Goal: Transaction & Acquisition: Obtain resource

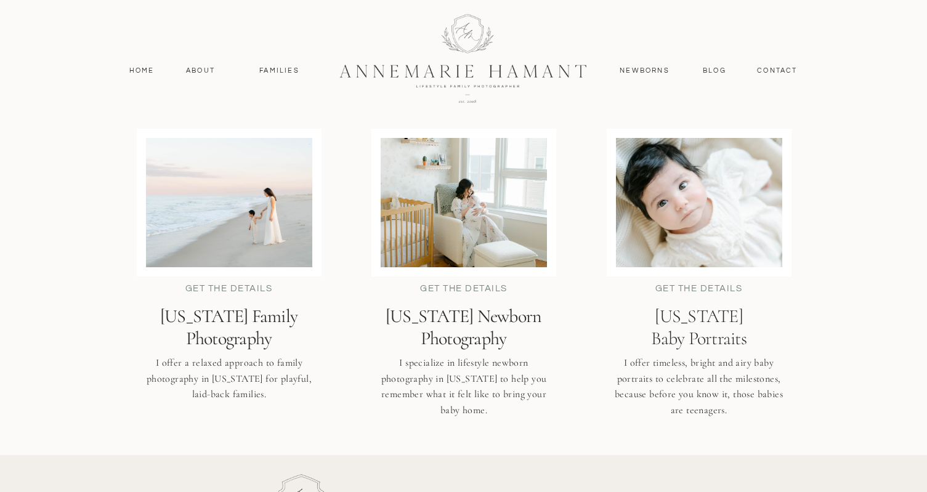
scroll to position [2994, 0]
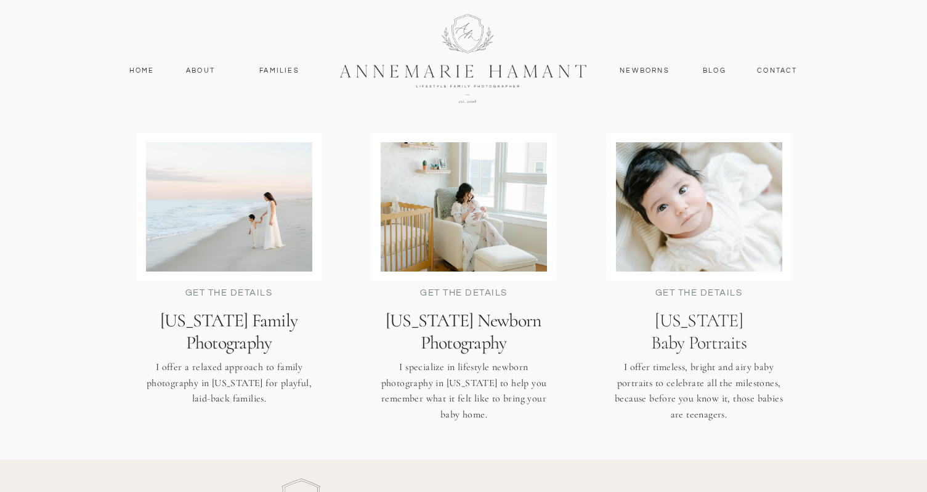
click at [248, 318] on h2 "Delaware Family Photography" at bounding box center [229, 332] width 211 height 44
click at [244, 323] on h2 "Delaware Family Photography" at bounding box center [229, 332] width 211 height 44
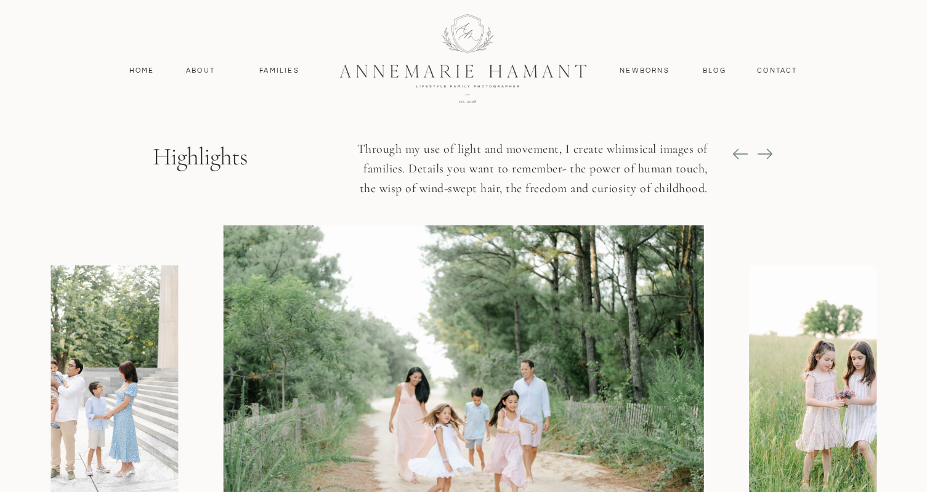
scroll to position [1362, 0]
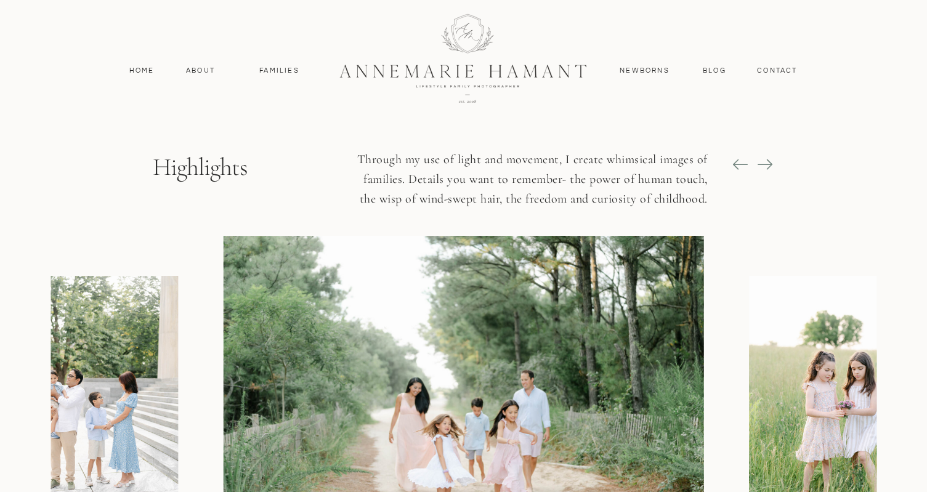
click at [767, 165] on icon at bounding box center [765, 164] width 17 height 17
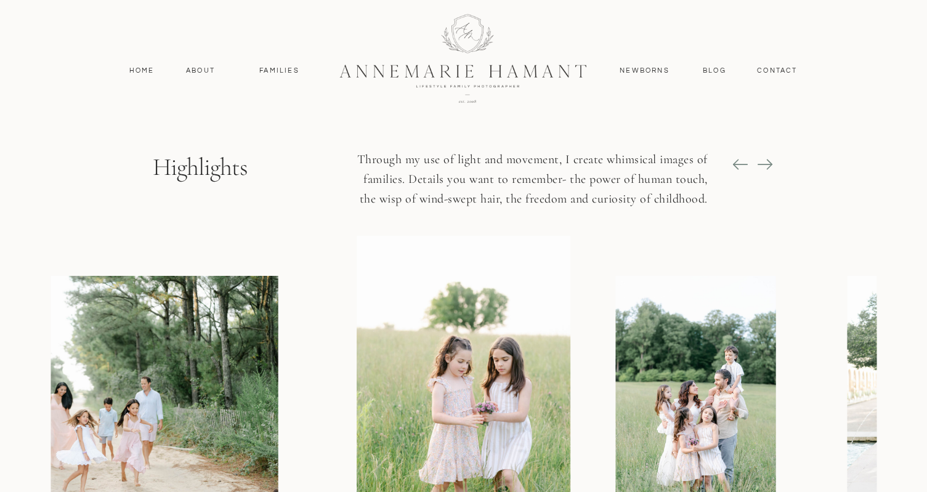
click at [767, 165] on icon at bounding box center [765, 164] width 17 height 17
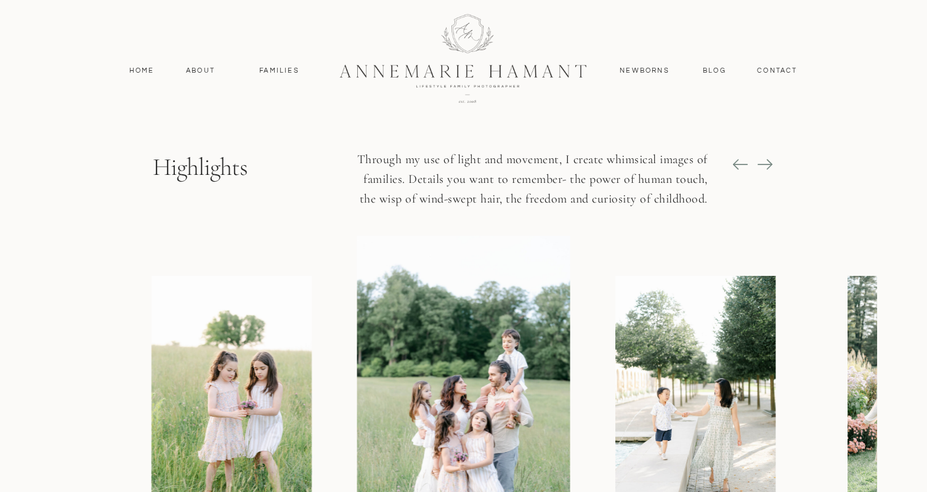
click at [767, 165] on icon at bounding box center [765, 164] width 17 height 17
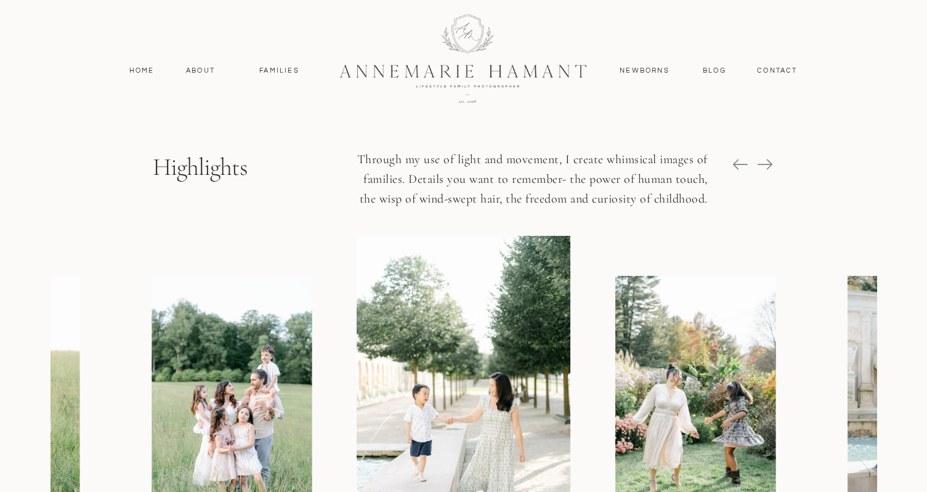
click at [767, 165] on icon at bounding box center [765, 164] width 17 height 17
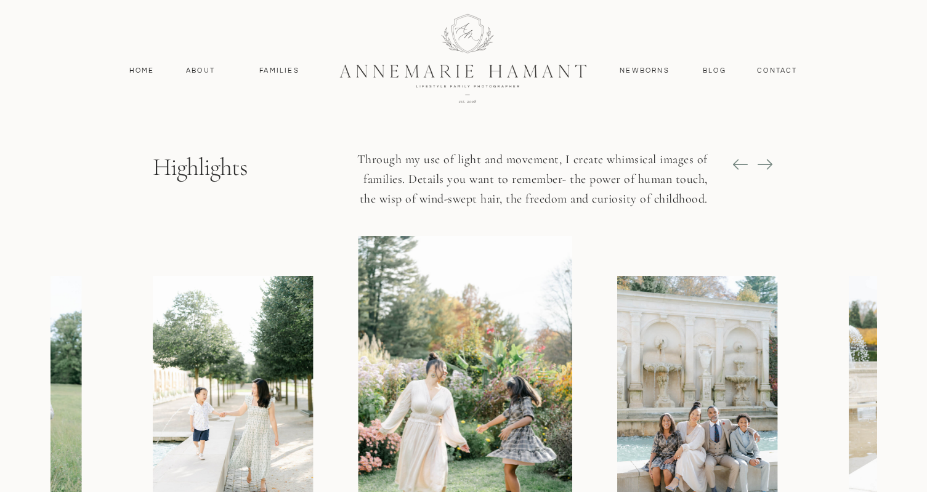
click at [767, 165] on icon at bounding box center [765, 164] width 17 height 17
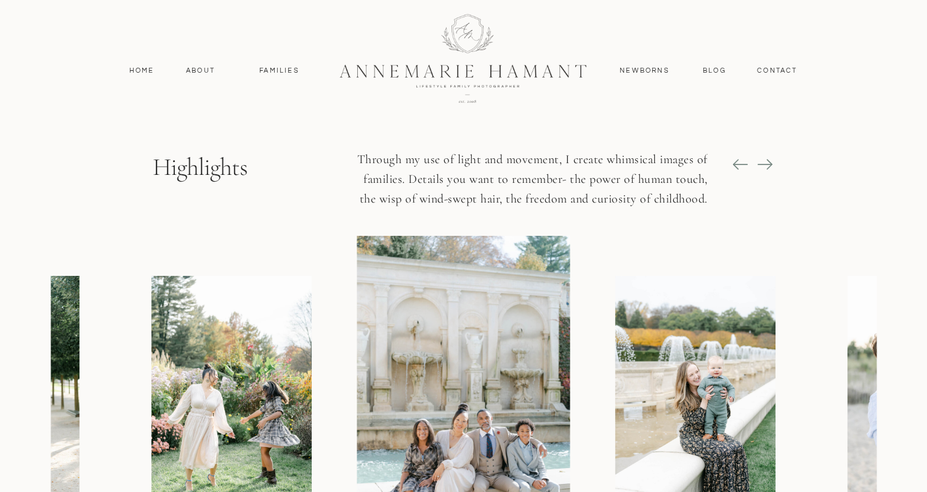
click at [767, 165] on icon at bounding box center [765, 164] width 17 height 17
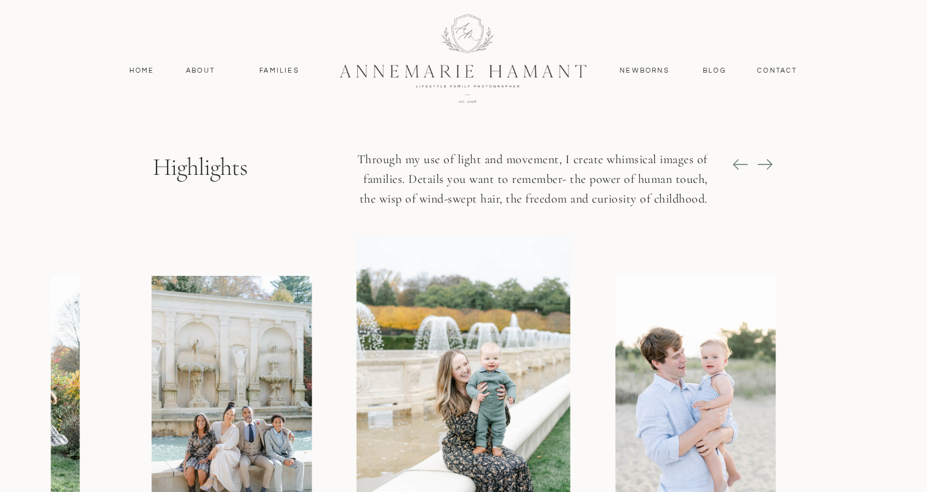
click at [767, 165] on icon at bounding box center [765, 164] width 17 height 17
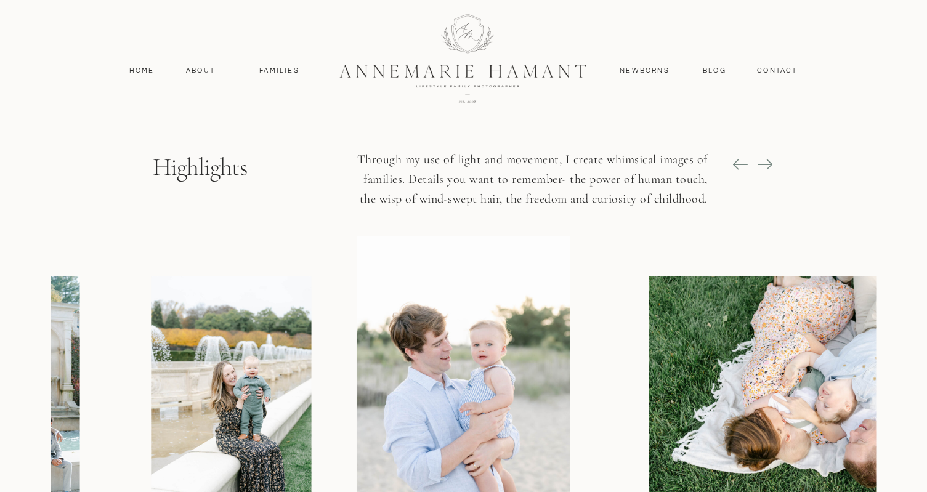
click at [767, 165] on icon at bounding box center [765, 164] width 17 height 17
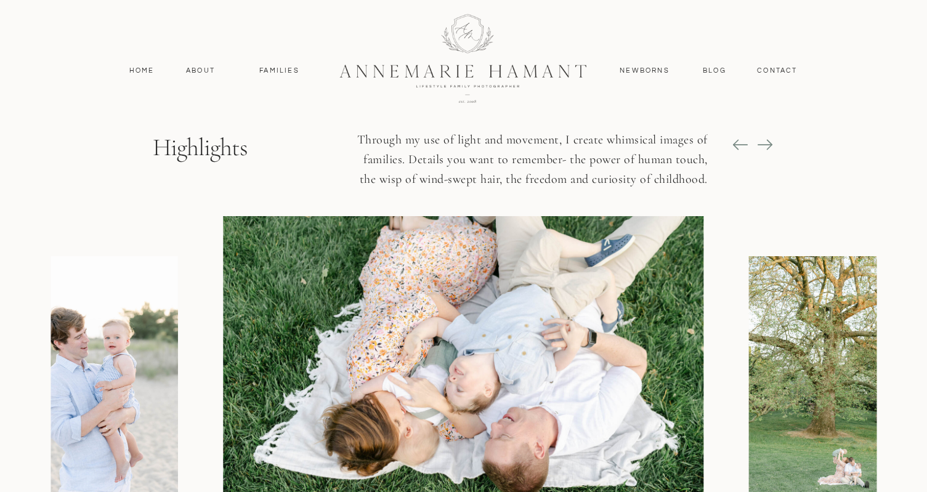
scroll to position [1377, 0]
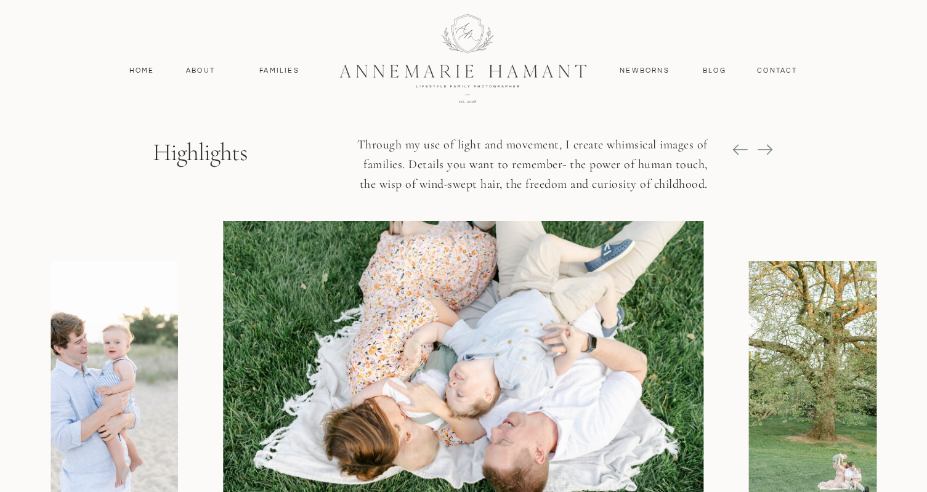
click at [765, 150] on icon at bounding box center [765, 149] width 17 height 17
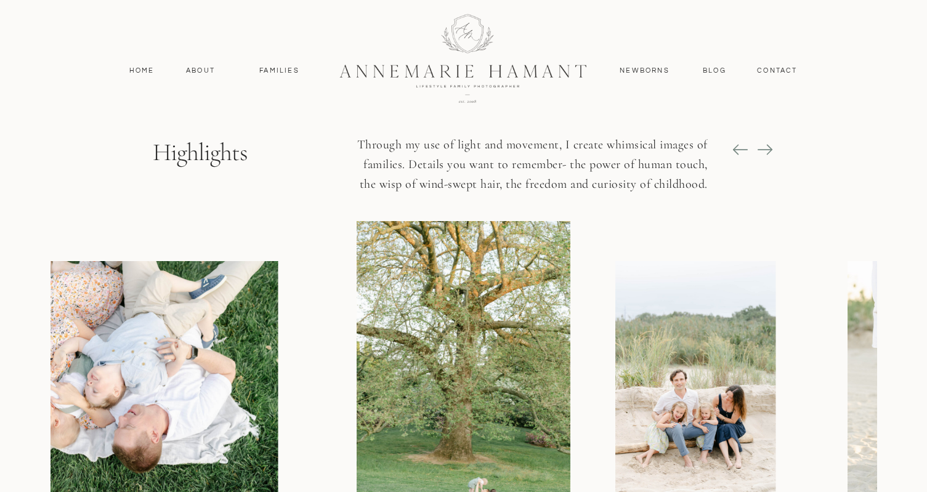
click at [765, 150] on icon at bounding box center [765, 149] width 17 height 17
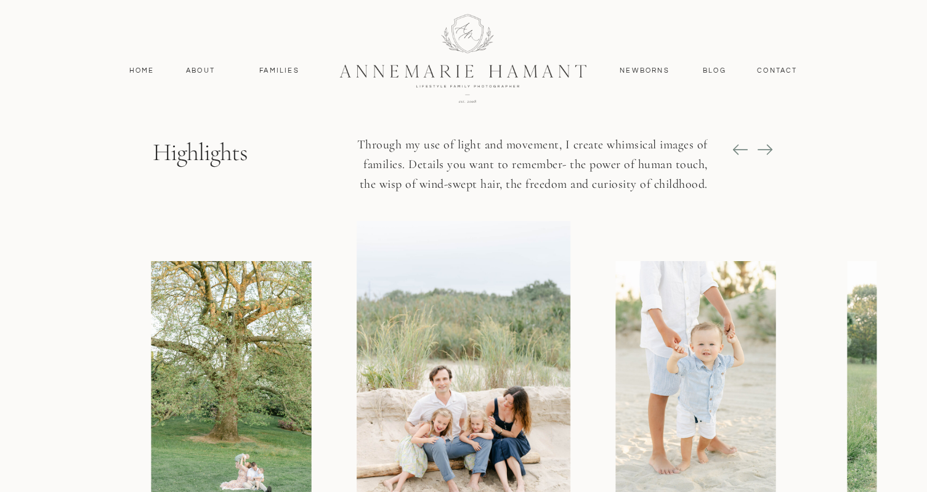
click at [765, 150] on icon at bounding box center [765, 149] width 17 height 17
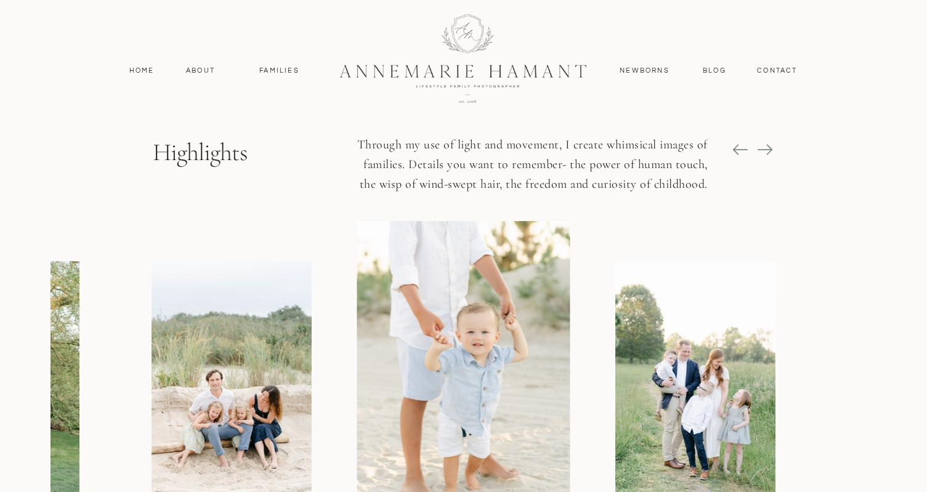
click at [765, 150] on icon at bounding box center [765, 149] width 17 height 17
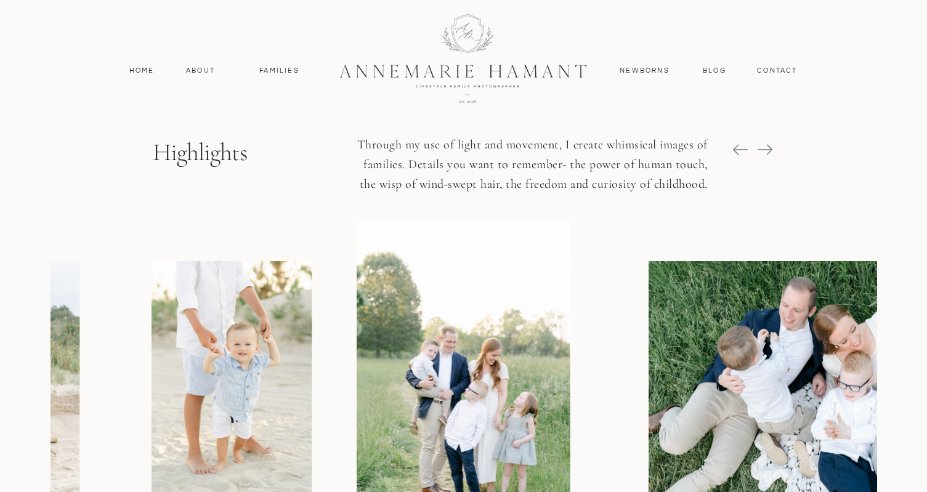
click at [765, 150] on icon at bounding box center [765, 149] width 17 height 17
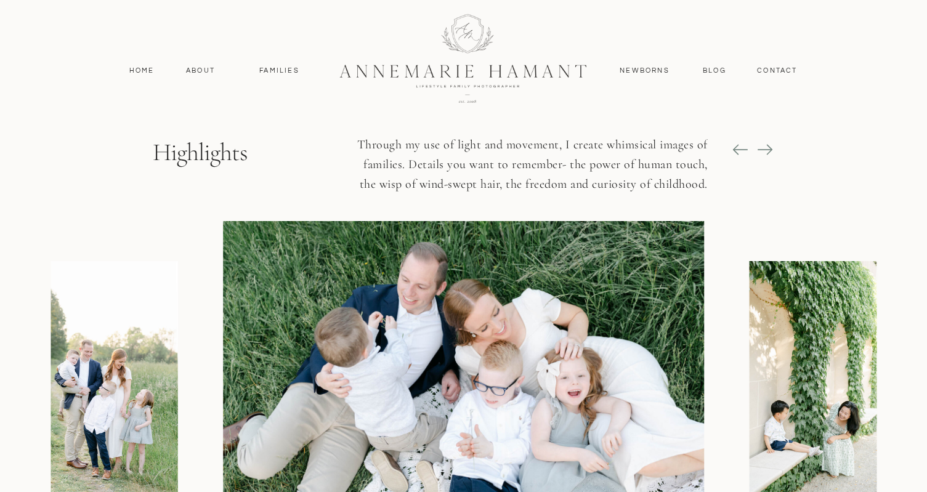
click at [765, 150] on icon at bounding box center [765, 149] width 17 height 17
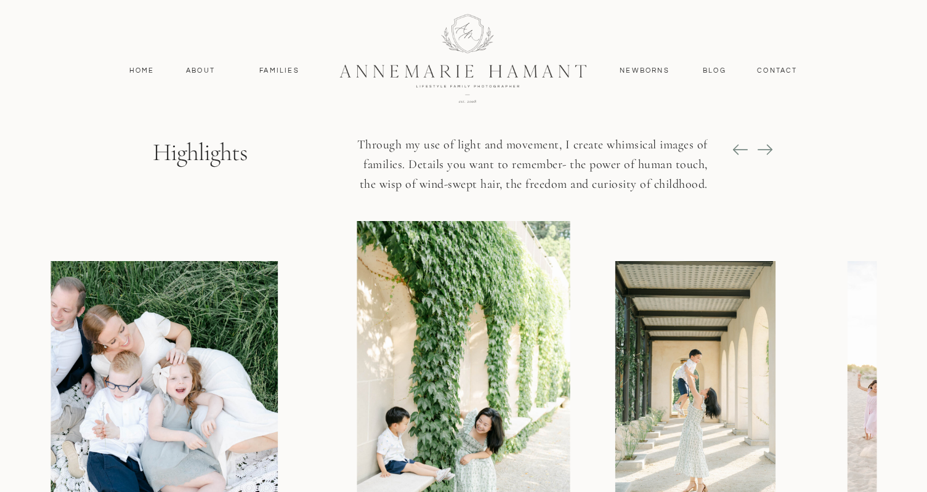
click at [765, 150] on icon at bounding box center [765, 149] width 17 height 17
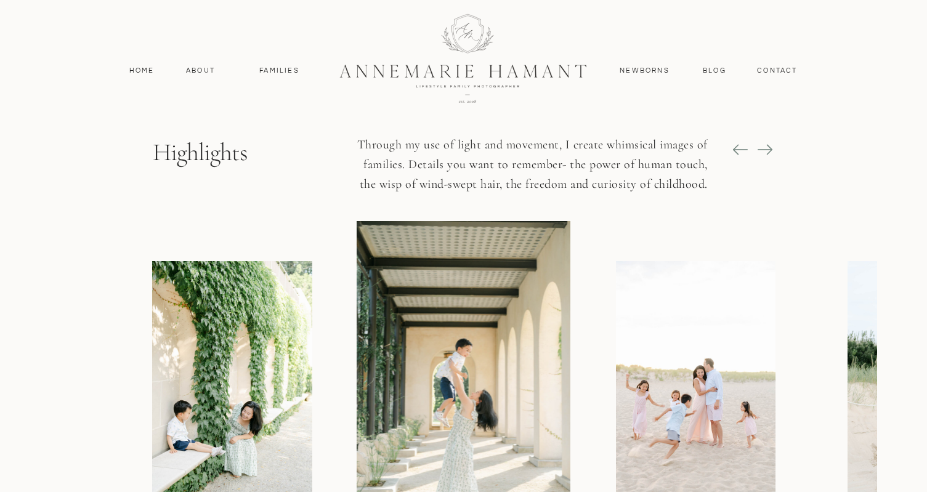
click at [765, 150] on icon at bounding box center [765, 149] width 17 height 17
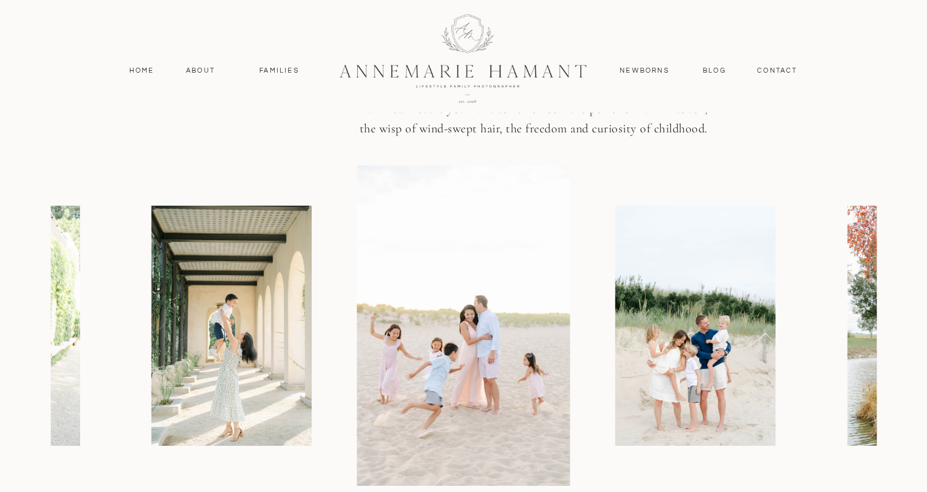
scroll to position [1406, 0]
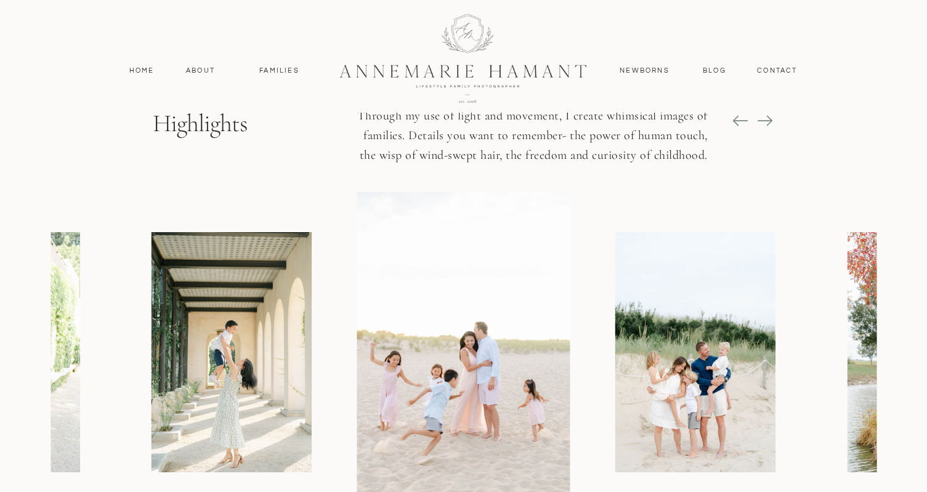
click at [768, 124] on icon at bounding box center [770, 120] width 6 height 10
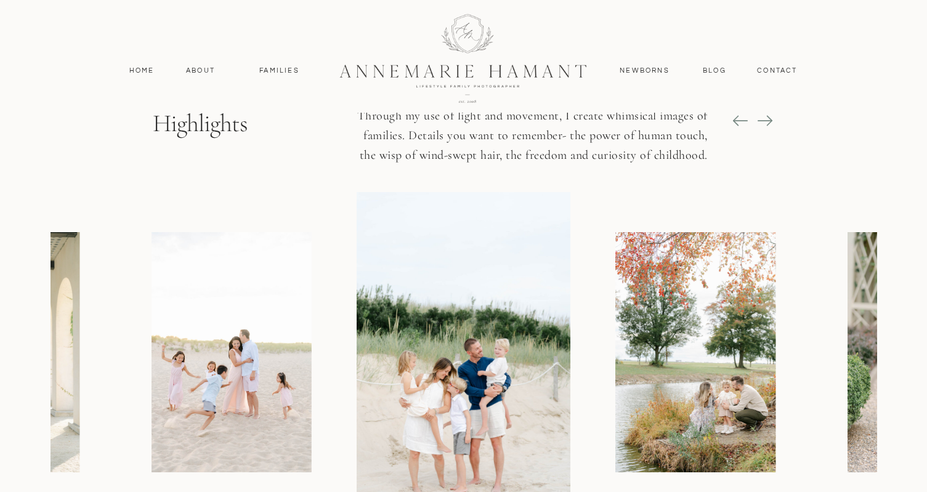
click at [768, 124] on icon at bounding box center [770, 120] width 6 height 10
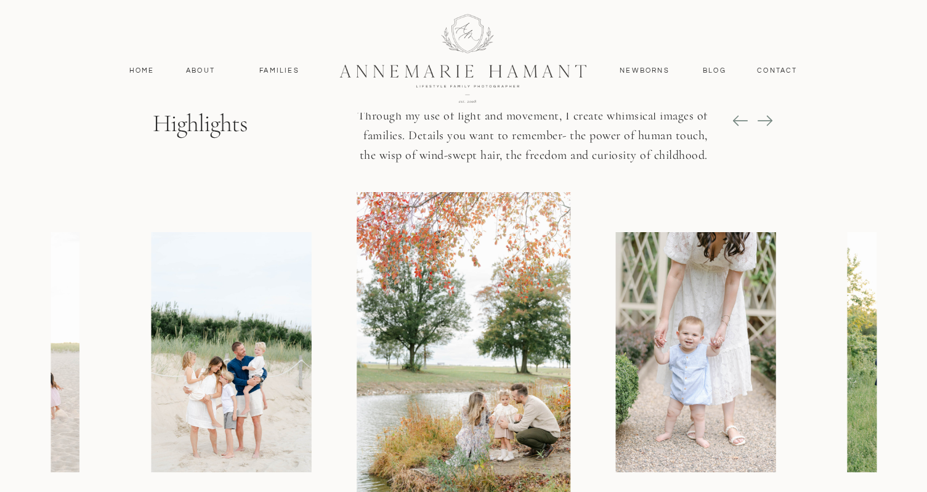
click at [767, 123] on icon at bounding box center [765, 120] width 17 height 17
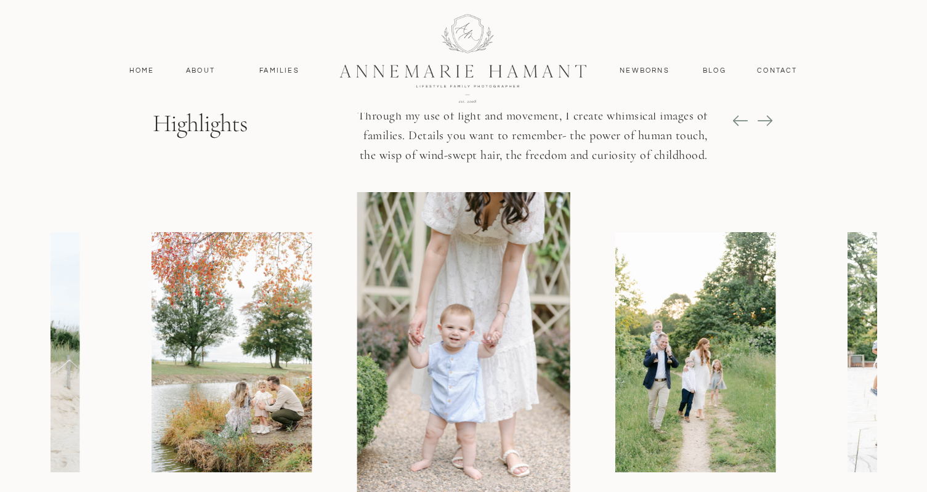
click at [767, 122] on icon at bounding box center [765, 120] width 17 height 17
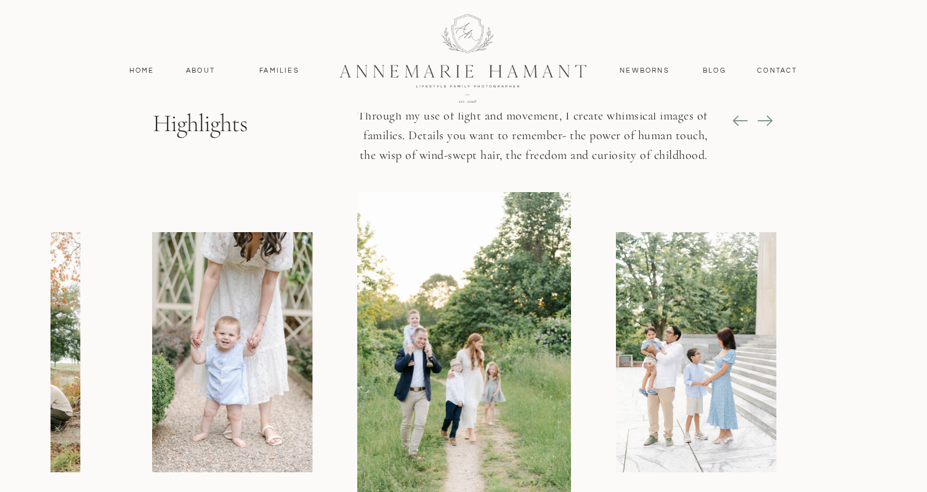
click at [767, 121] on icon at bounding box center [765, 120] width 17 height 17
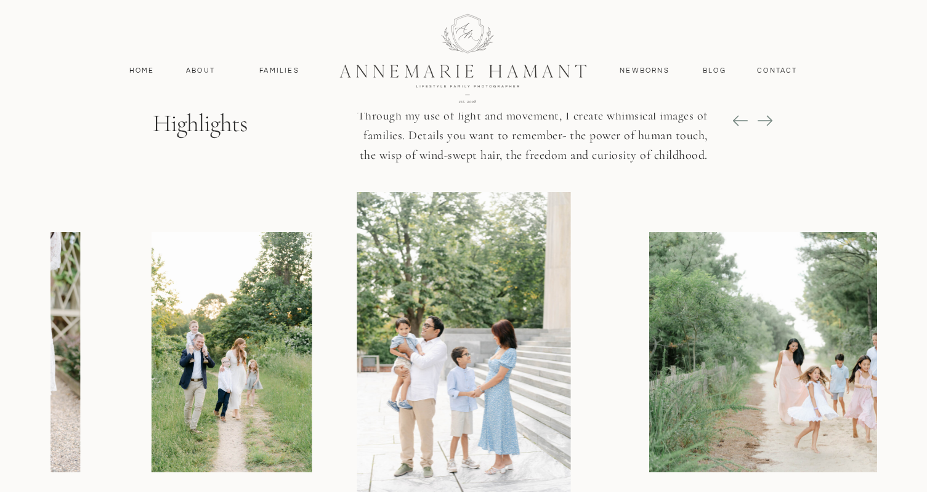
click at [767, 121] on icon at bounding box center [765, 120] width 17 height 17
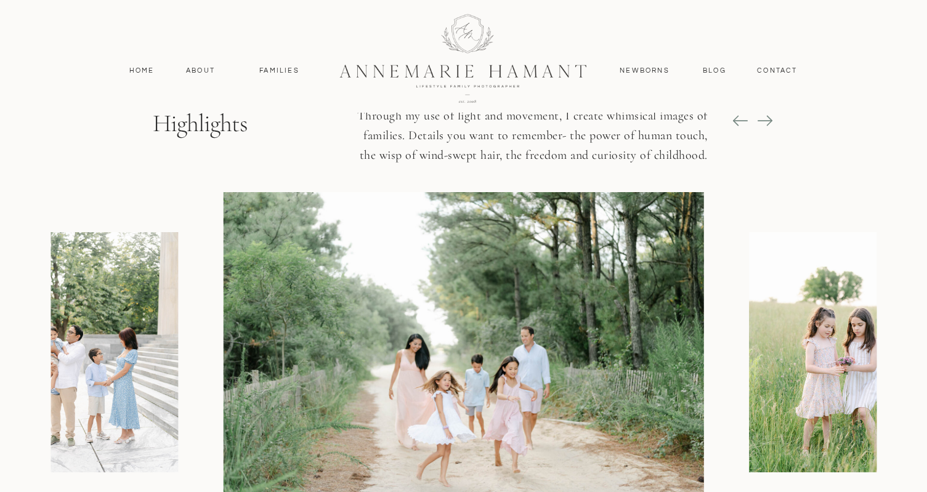
click at [767, 121] on icon at bounding box center [764, 120] width 15 height 1
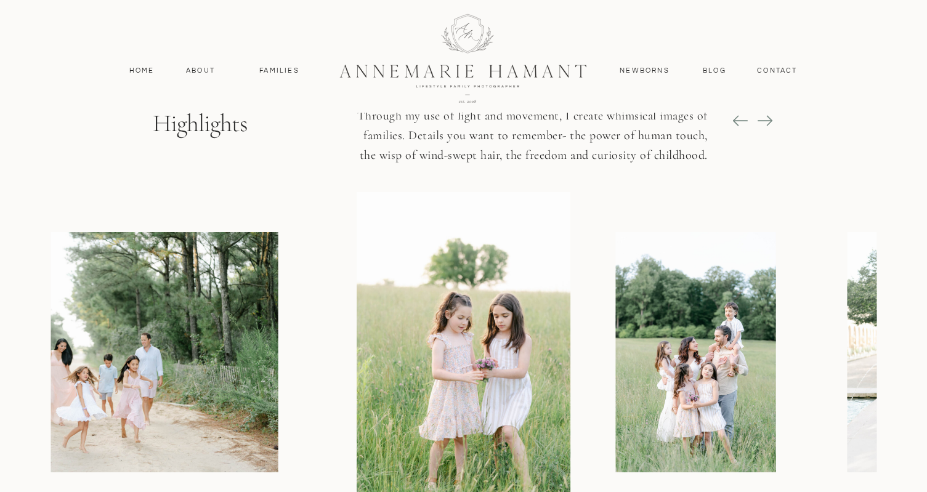
click at [767, 121] on icon at bounding box center [764, 120] width 15 height 1
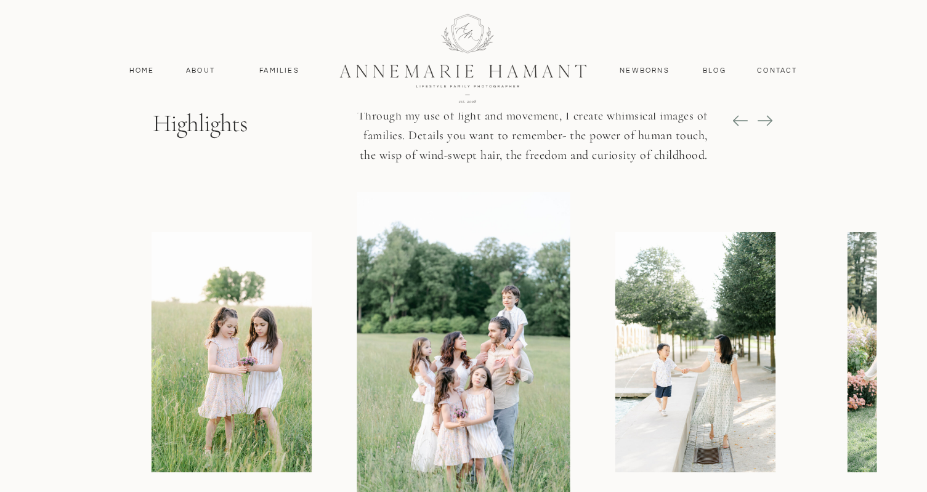
click at [770, 118] on icon at bounding box center [770, 120] width 6 height 10
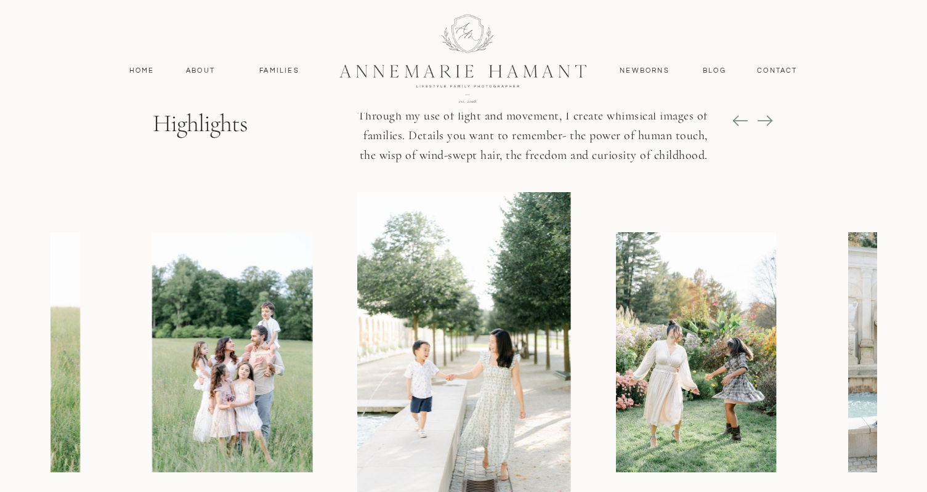
click at [770, 118] on icon at bounding box center [770, 120] width 6 height 10
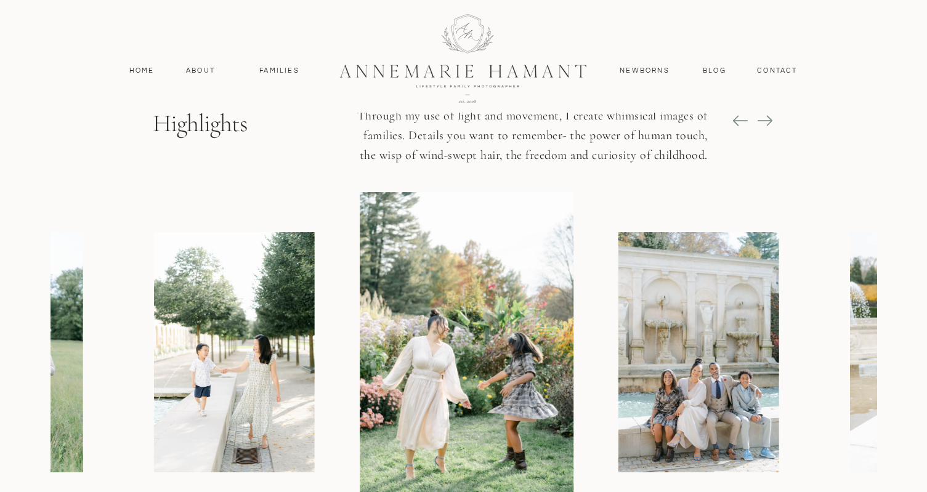
click at [770, 118] on icon at bounding box center [770, 120] width 6 height 10
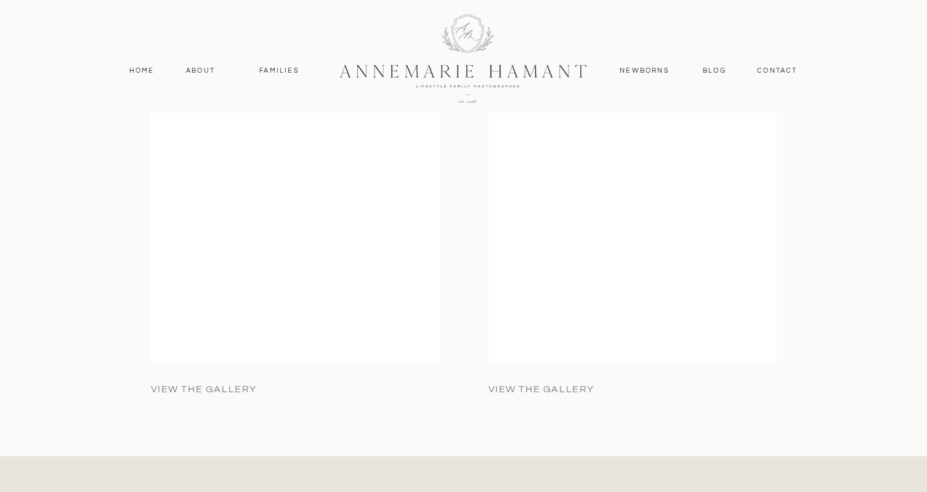
scroll to position [3935, 0]
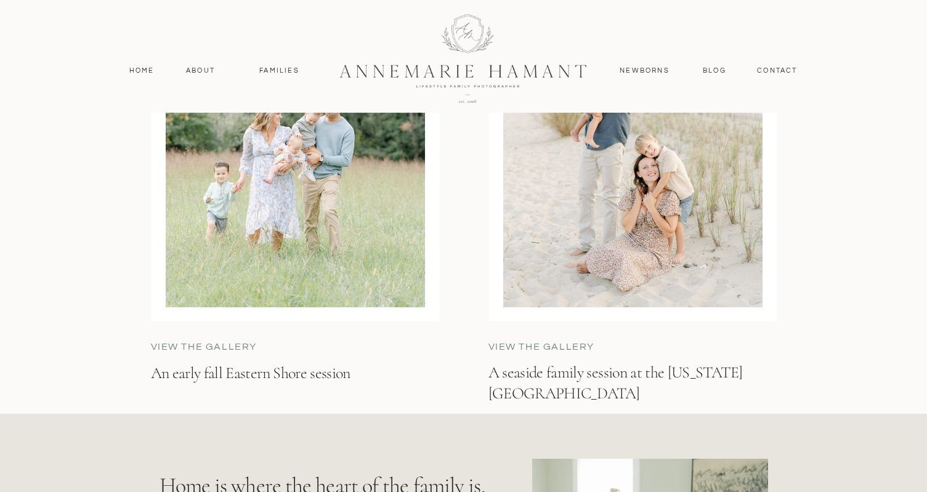
click at [632, 214] on div at bounding box center [632, 138] width 259 height 337
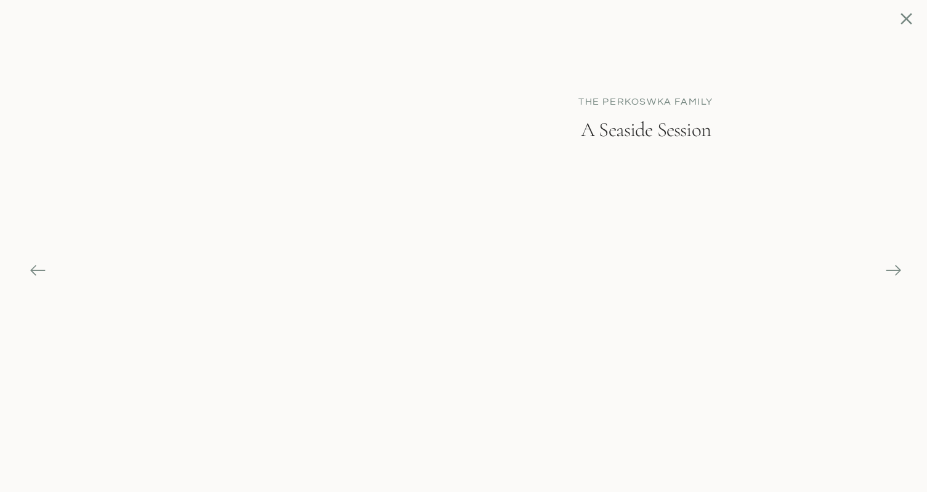
scroll to position [4047, 0]
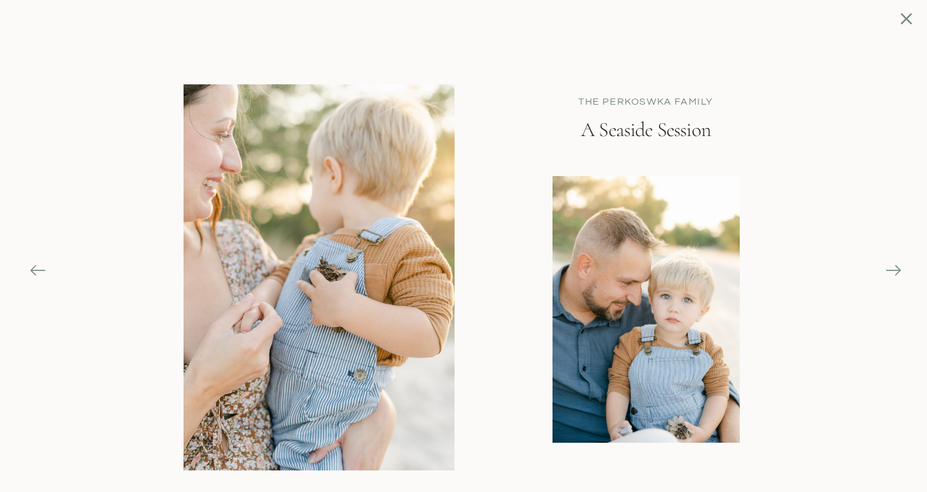
click at [890, 271] on icon at bounding box center [893, 270] width 17 height 17
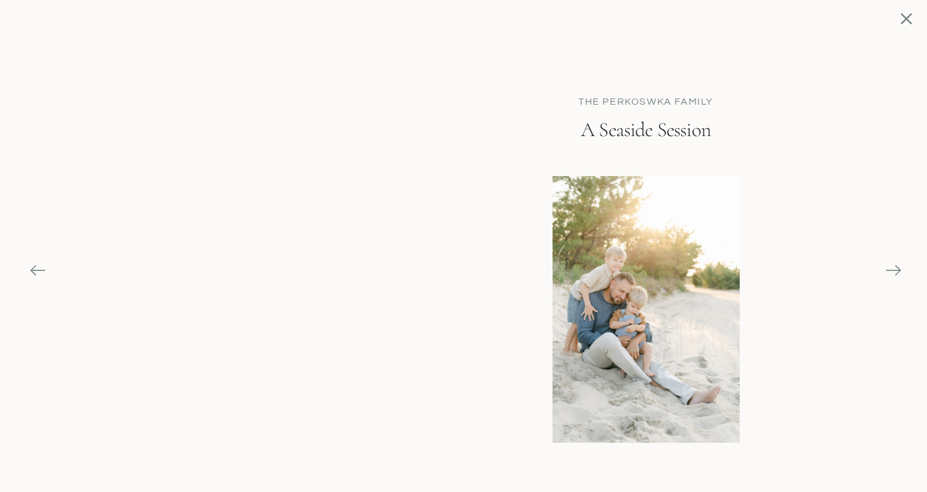
click at [890, 270] on icon at bounding box center [893, 270] width 15 height 1
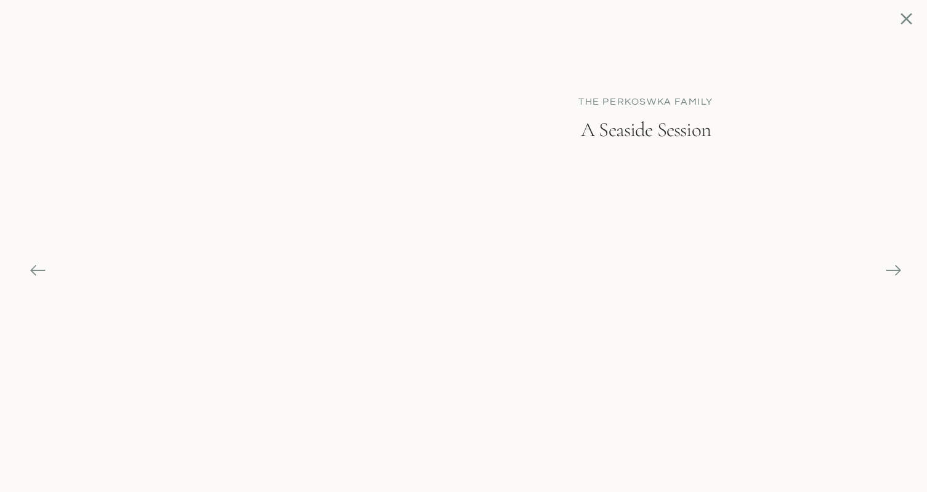
click at [890, 270] on icon at bounding box center [893, 270] width 15 height 1
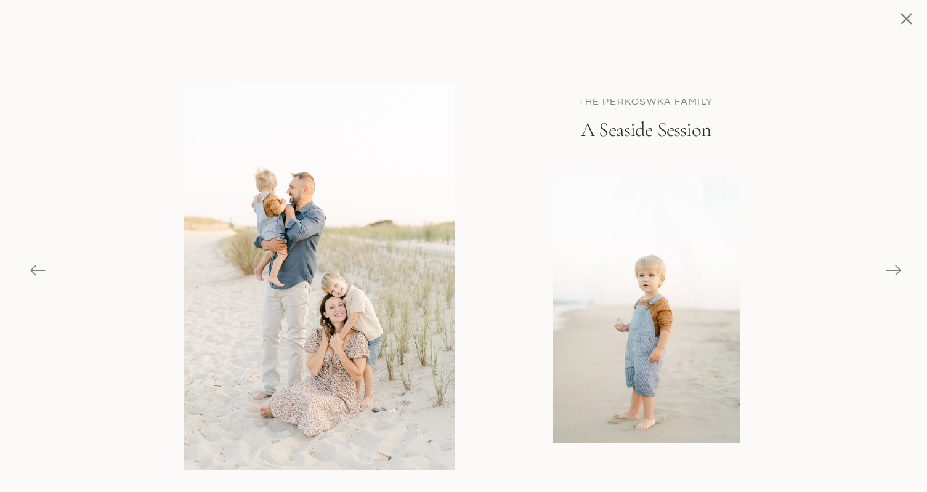
click at [890, 270] on icon at bounding box center [893, 270] width 15 height 1
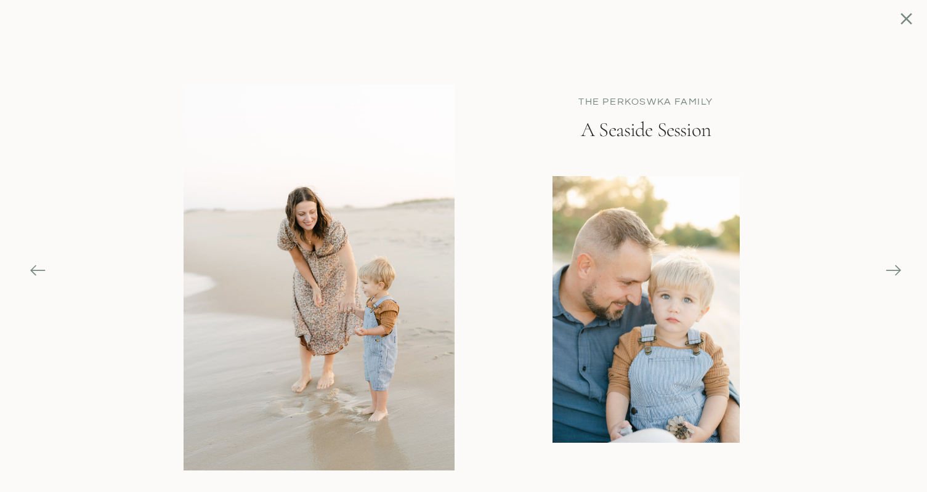
click at [890, 270] on icon at bounding box center [893, 270] width 15 height 1
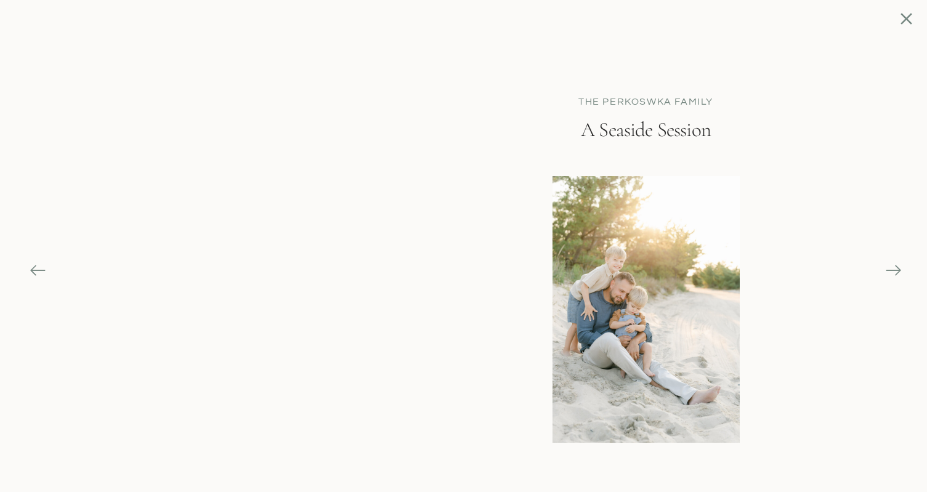
click at [890, 270] on icon at bounding box center [893, 270] width 15 height 1
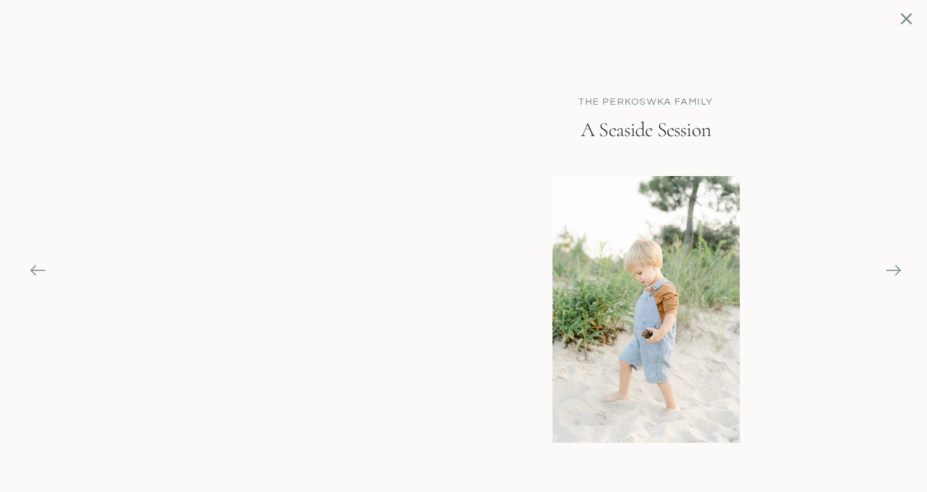
click at [890, 270] on icon at bounding box center [893, 270] width 15 height 1
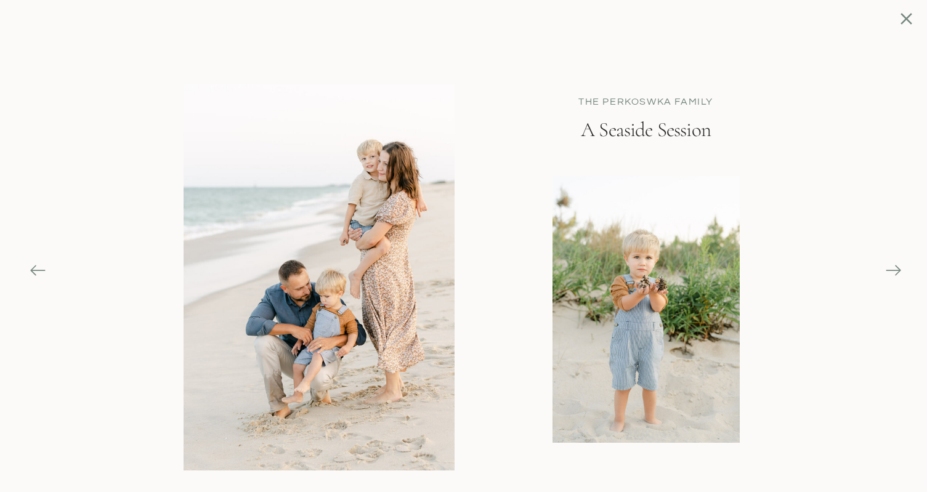
click at [890, 270] on icon at bounding box center [893, 270] width 15 height 1
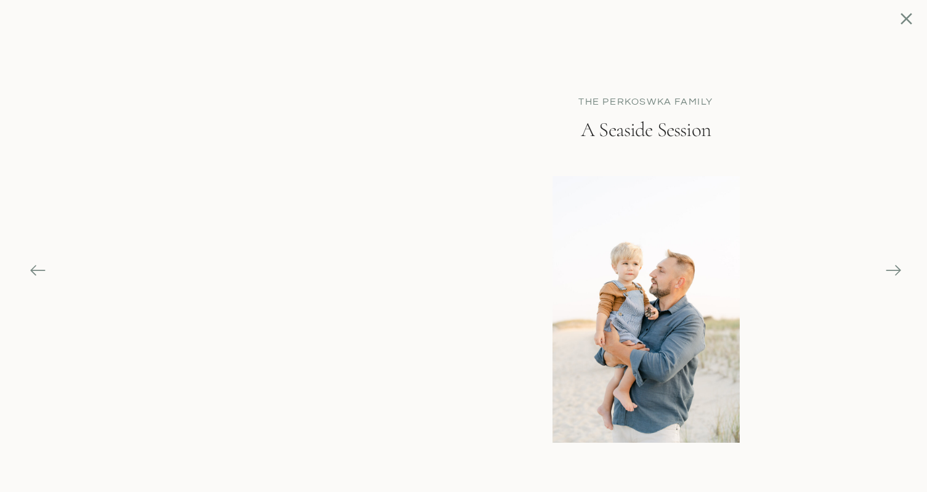
click at [890, 270] on icon at bounding box center [893, 270] width 15 height 1
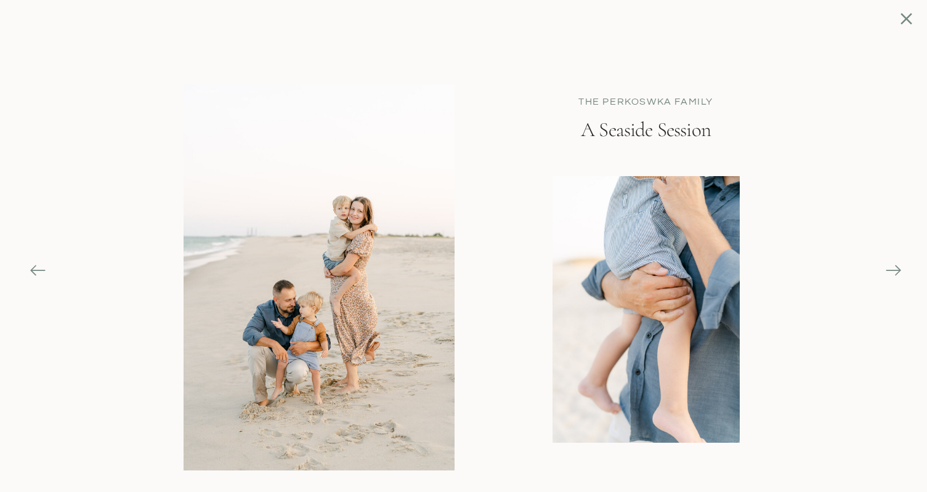
click at [890, 270] on icon at bounding box center [893, 270] width 15 height 1
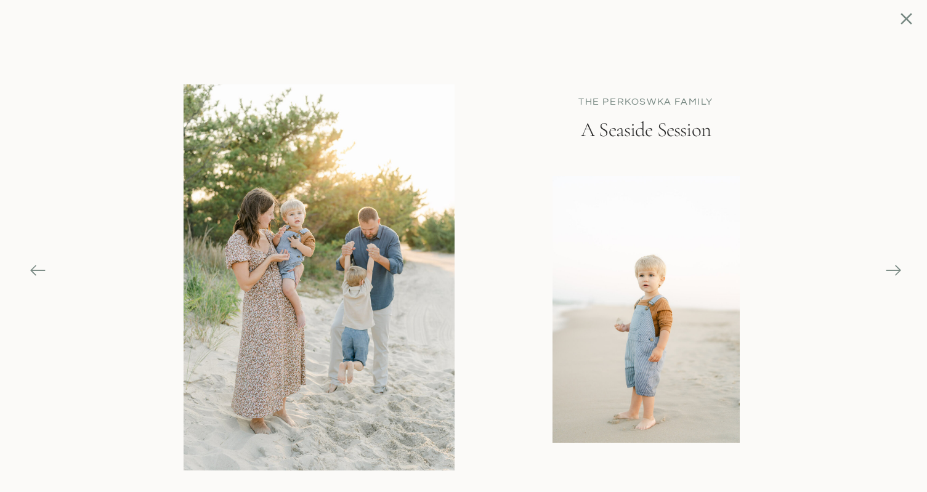
click at [890, 270] on icon at bounding box center [893, 270] width 15 height 1
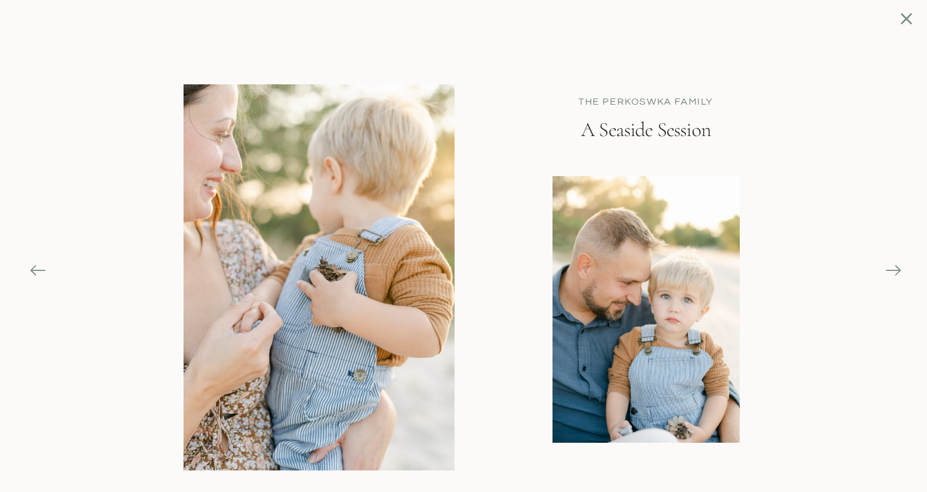
click at [890, 270] on icon at bounding box center [893, 270] width 15 height 1
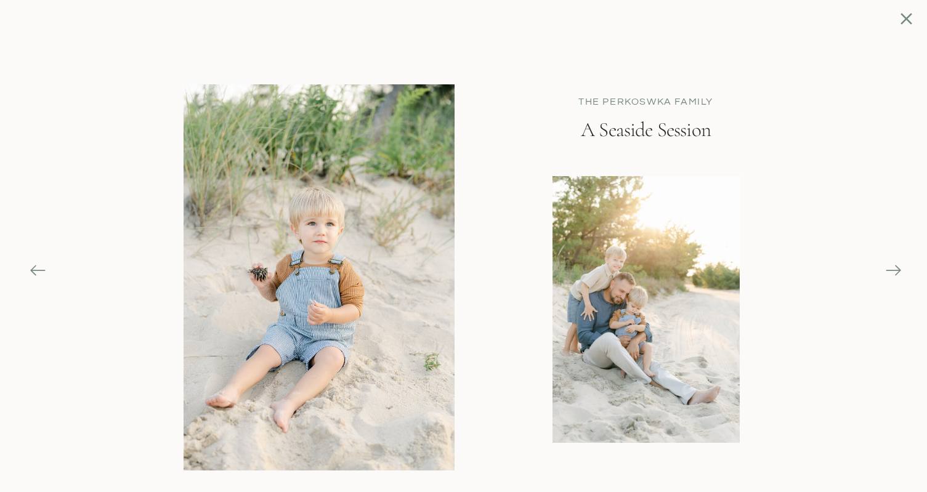
scroll to position [4952, 0]
click at [897, 269] on icon at bounding box center [893, 270] width 17 height 17
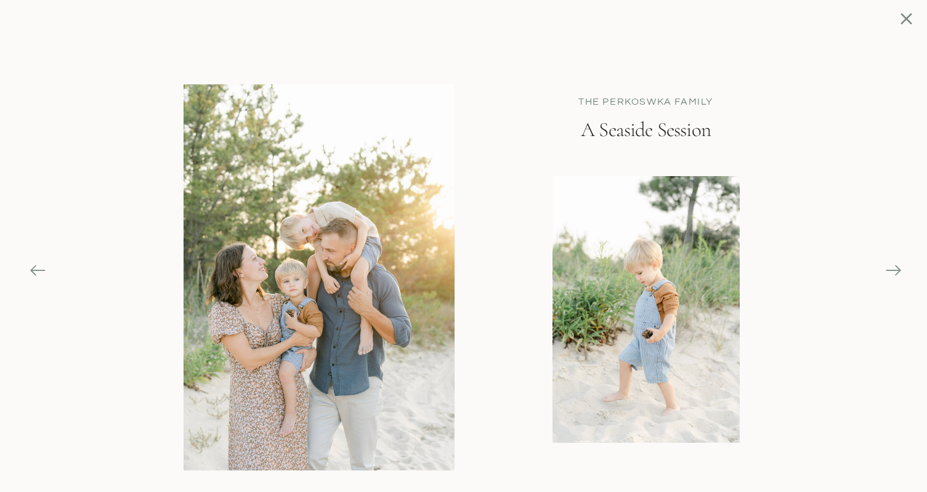
scroll to position [5658, 0]
click at [903, 17] on icon at bounding box center [907, 19] width 12 height 12
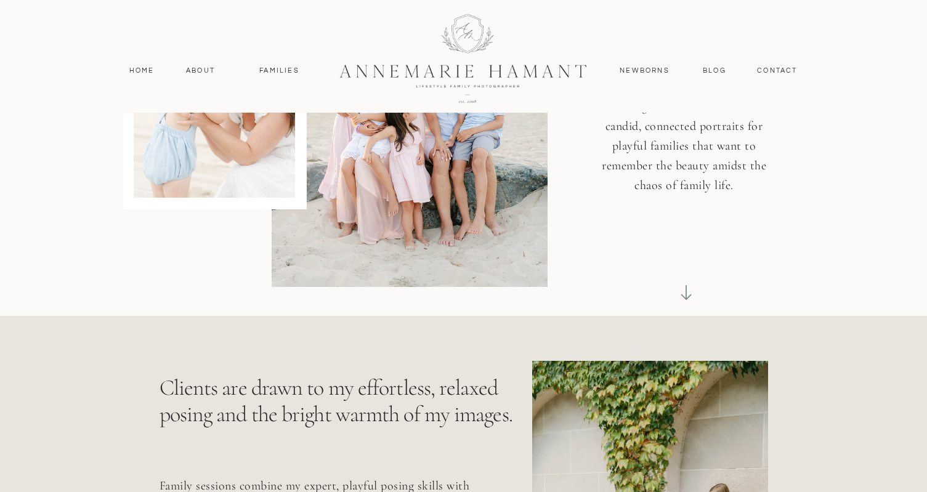
scroll to position [0, 0]
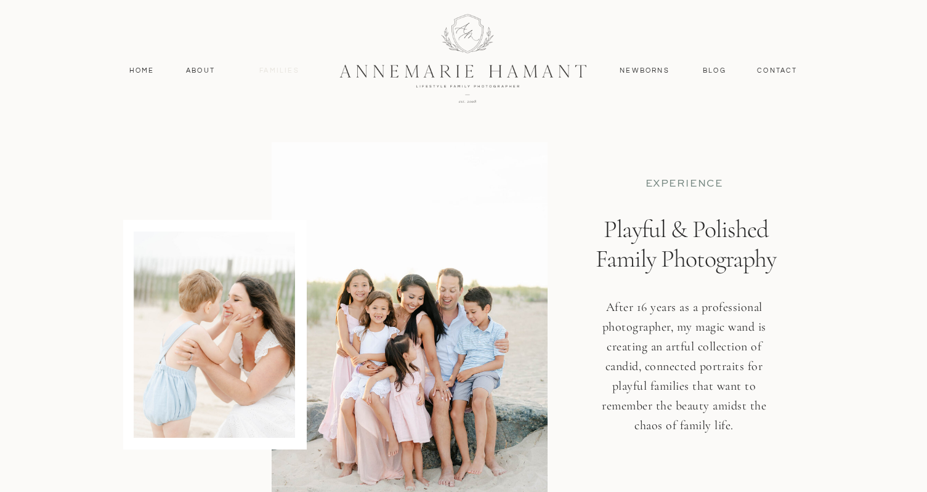
click at [281, 72] on nav "Families" at bounding box center [279, 70] width 55 height 11
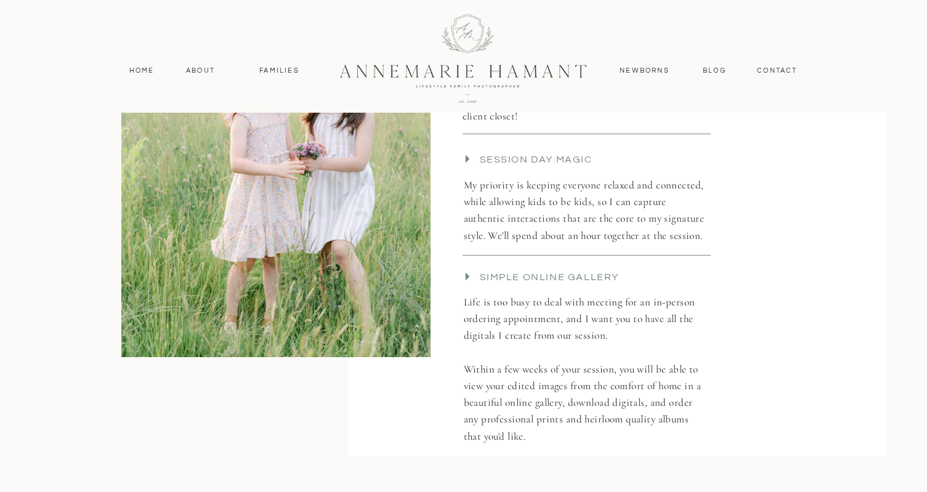
scroll to position [2835, 0]
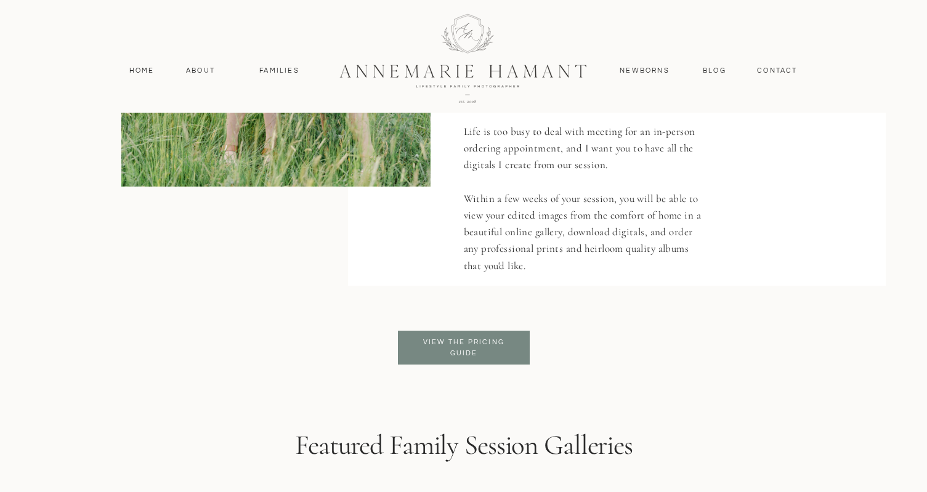
click at [486, 349] on p "View the pricing guide" at bounding box center [464, 348] width 100 height 22
